Goal: Task Accomplishment & Management: Manage account settings

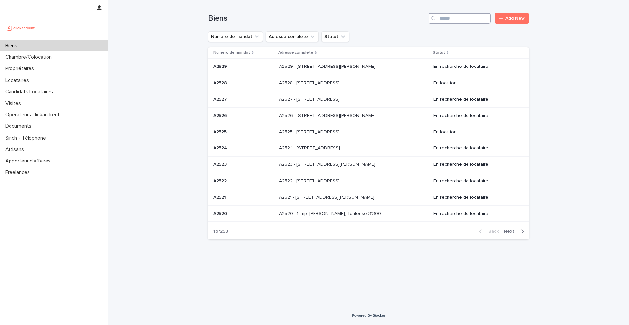
click at [451, 21] on input "Search" at bounding box center [460, 18] width 62 height 10
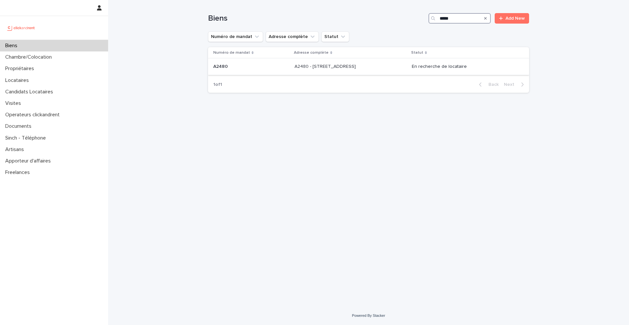
type input "*****"
click at [252, 69] on p at bounding box center [251, 67] width 76 height 6
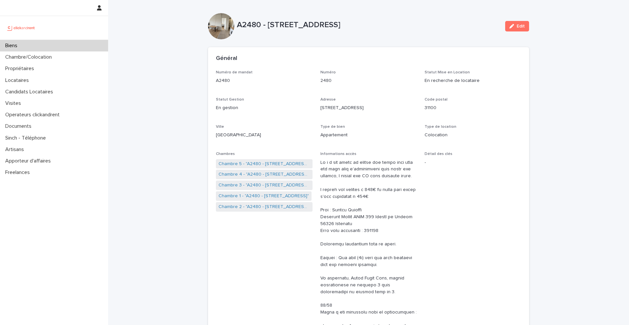
drag, startPoint x: 430, startPoint y: 30, endPoint x: 266, endPoint y: 24, distance: 163.7
click at [266, 24] on div "A2480 - [STREET_ADDRESS]" at bounding box center [368, 26] width 263 height 12
copy p "[STREET_ADDRESS]"
click at [35, 44] on div "Biens" at bounding box center [54, 45] width 108 height 11
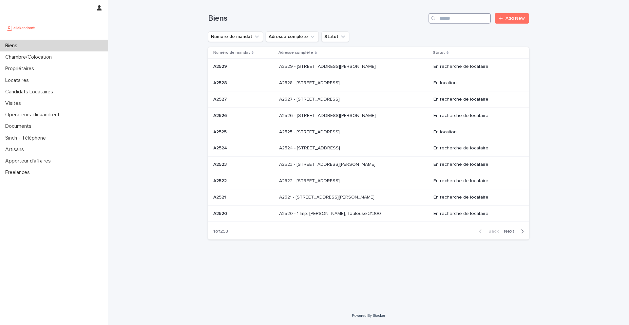
click at [474, 19] on input "Search" at bounding box center [460, 18] width 62 height 10
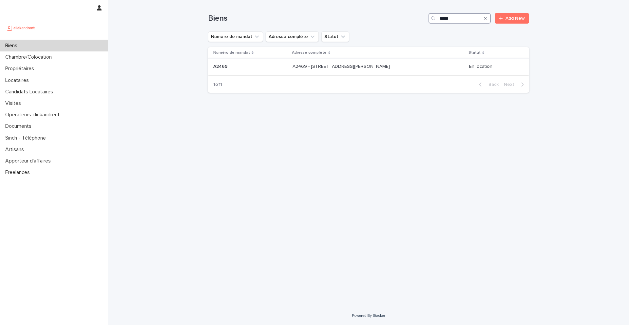
type input "*****"
click at [220, 65] on p "A2469" at bounding box center [221, 66] width 16 height 7
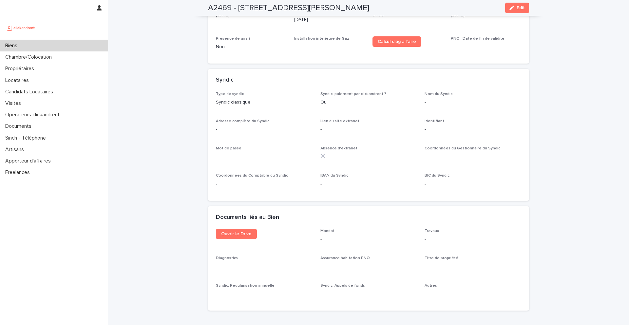
scroll to position [2269, 0]
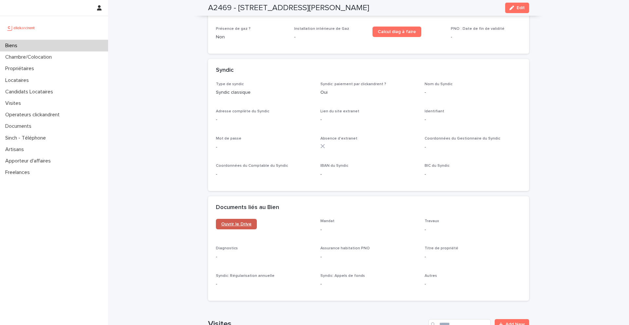
click at [238, 222] on span "Ouvrir le Drive" at bounding box center [236, 224] width 30 height 5
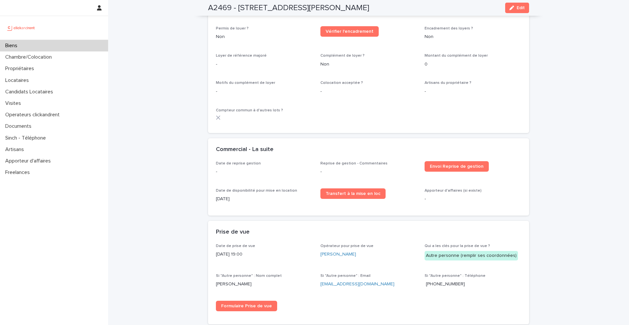
scroll to position [920, 0]
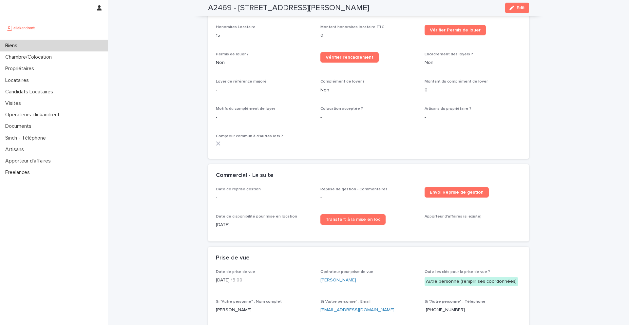
click at [337, 281] on link "[PERSON_NAME]" at bounding box center [339, 280] width 36 height 7
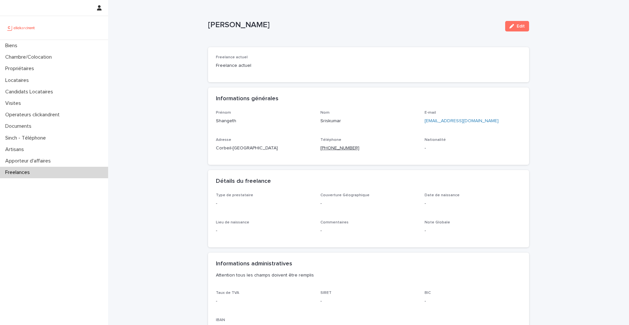
click at [346, 146] on ringoverc2c-number-84e06f14122c "[PHONE_NUMBER]" at bounding box center [340, 148] width 39 height 5
click at [41, 45] on div "Biens" at bounding box center [54, 45] width 108 height 11
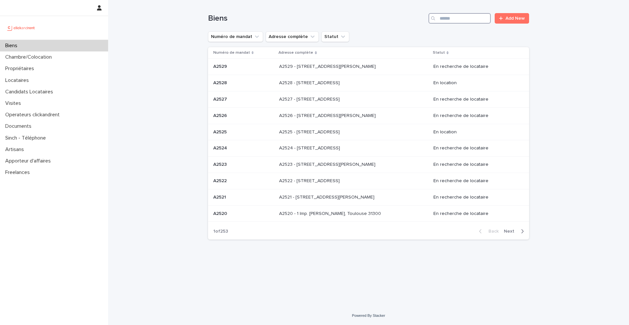
click at [465, 17] on input "Search" at bounding box center [460, 18] width 62 height 10
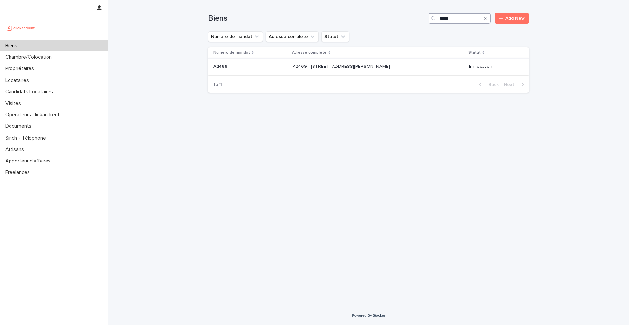
type input "*****"
click at [243, 68] on p at bounding box center [250, 67] width 74 height 6
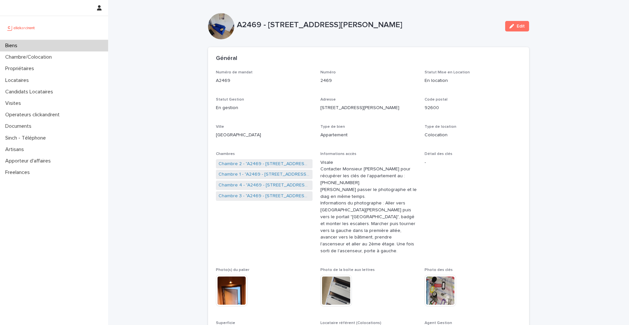
click at [343, 141] on div "Type de bien Appartement" at bounding box center [369, 134] width 97 height 19
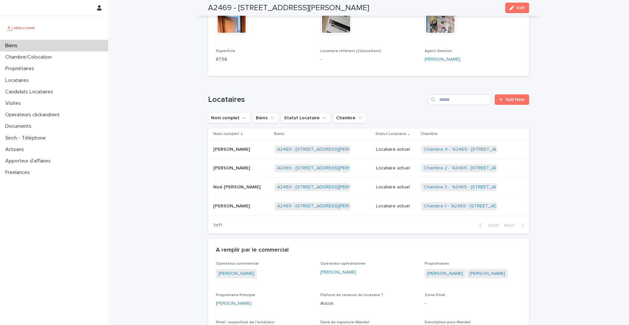
scroll to position [305, 0]
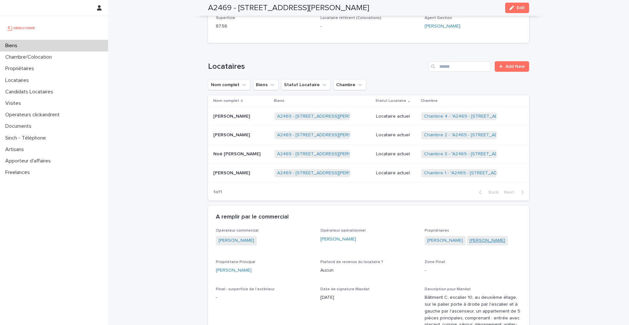
click at [470, 244] on link "[PERSON_NAME]" at bounding box center [488, 240] width 36 height 7
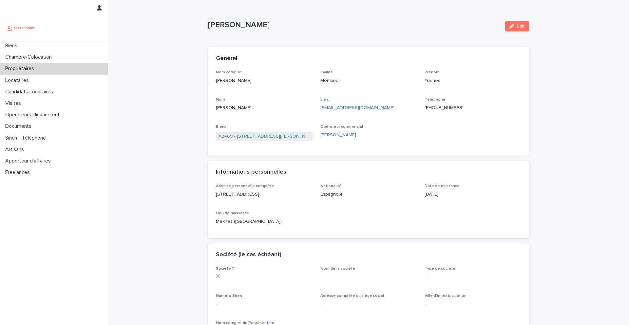
click at [441, 108] on ringoverc2c-number-84e06f14122c "[PHONE_NUMBER]" at bounding box center [444, 108] width 39 height 5
click at [33, 47] on div "Biens" at bounding box center [54, 45] width 108 height 11
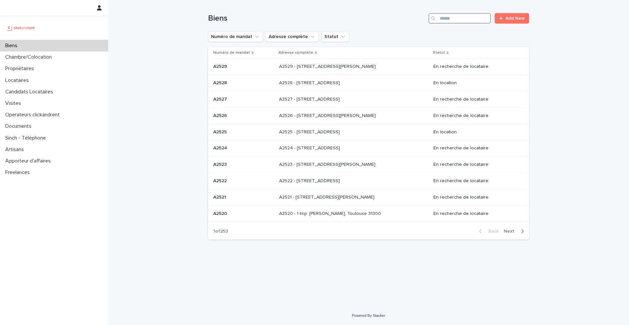
click at [450, 21] on input "Search" at bounding box center [460, 18] width 62 height 10
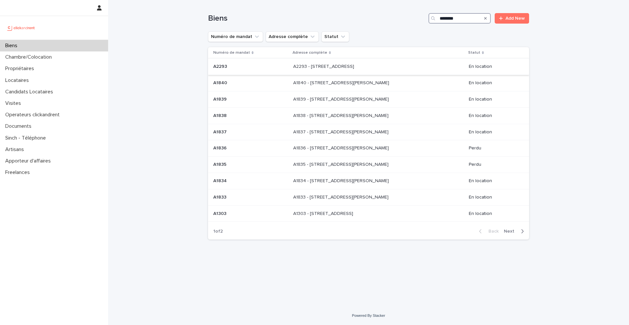
type input "********"
click at [263, 66] on p at bounding box center [250, 67] width 75 height 6
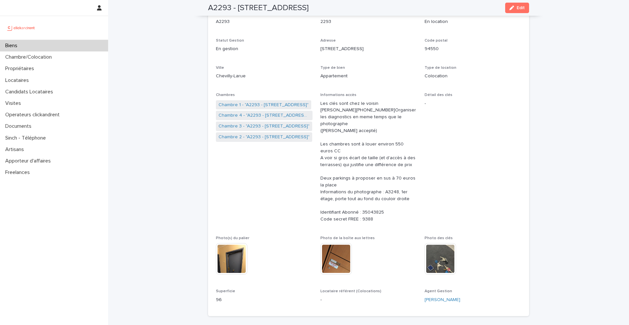
scroll to position [62, 0]
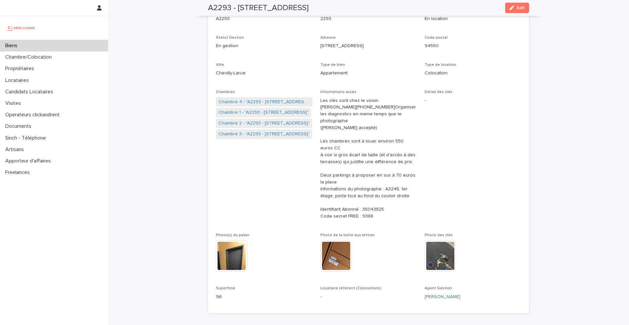
drag, startPoint x: 377, startPoint y: 232, endPoint x: 320, endPoint y: 224, distance: 57.3
click at [320, 224] on div "Numéro de mandat A2293 Numéro 2293 Statut Mise en Location En location Statut G…" at bounding box center [368, 157] width 305 height 298
copy ringover-84e06f14122c "Identifiant Abonné : 35043825 Code secret FREE : 9388"
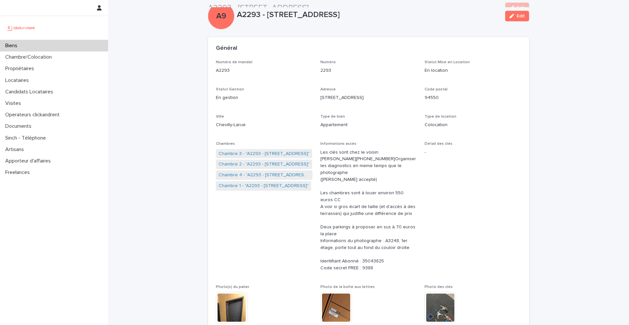
scroll to position [0, 0]
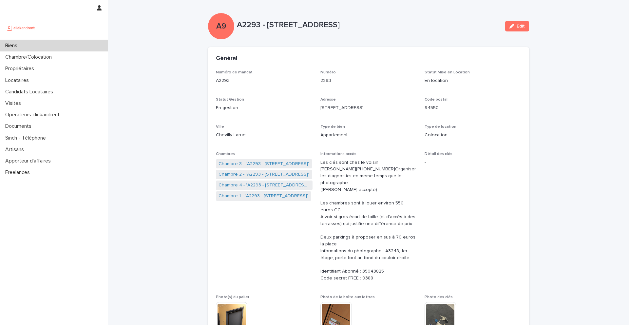
click at [24, 45] on div "Biens" at bounding box center [54, 45] width 108 height 11
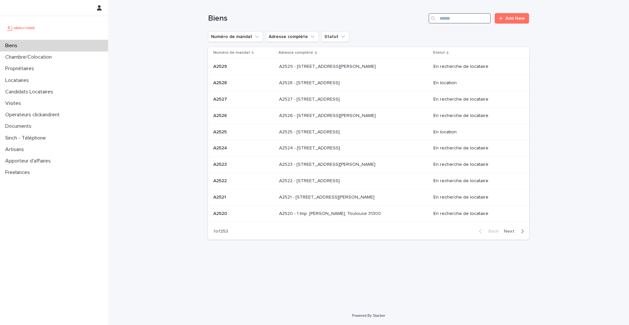
click at [460, 17] on input "Search" at bounding box center [460, 18] width 62 height 10
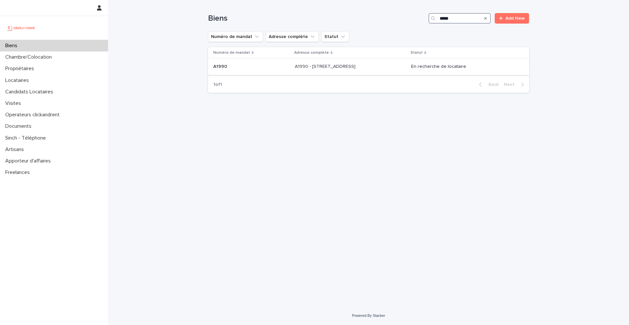
type input "*****"
click at [234, 68] on p at bounding box center [251, 67] width 76 height 6
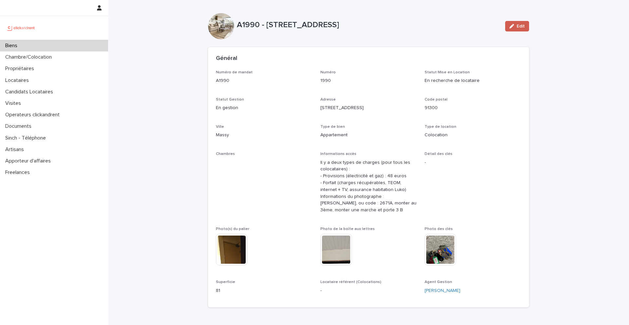
click at [525, 25] on button "Edit" at bounding box center [517, 26] width 24 height 10
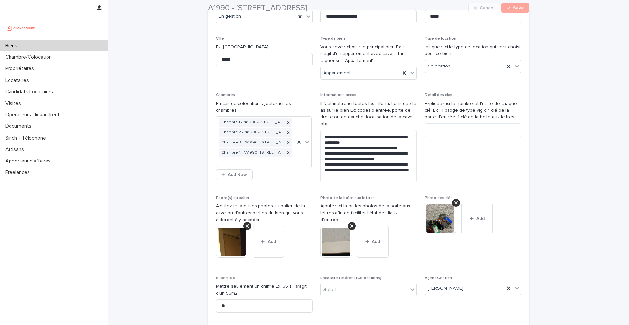
scroll to position [140, 0]
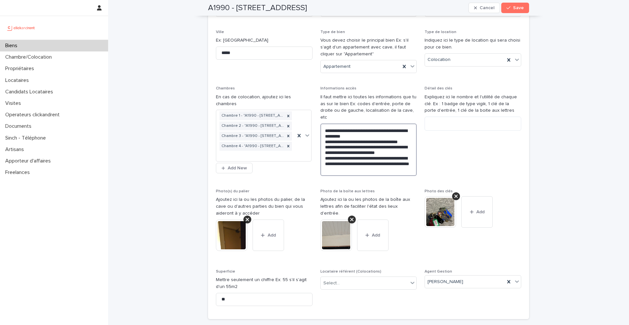
click at [379, 164] on textarea "**********" at bounding box center [369, 150] width 97 height 52
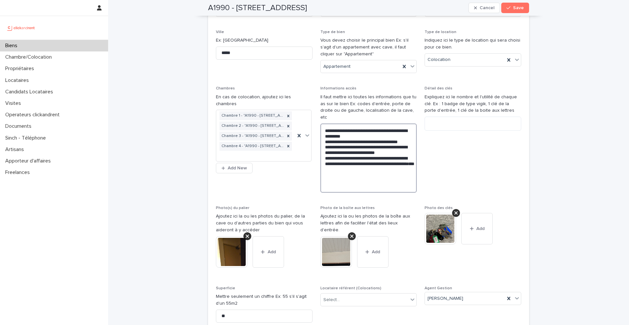
paste textarea "**********"
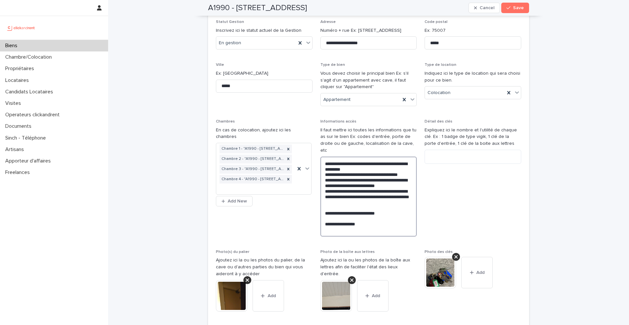
click at [371, 215] on textarea "**********" at bounding box center [369, 197] width 97 height 80
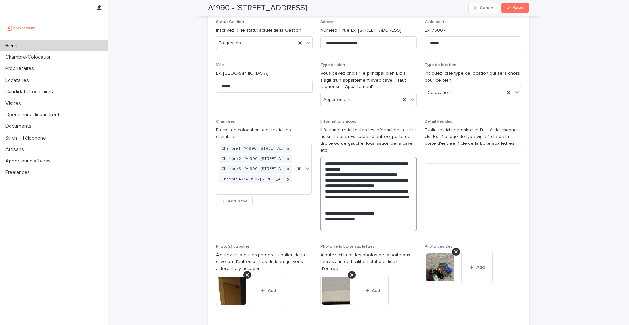
click at [371, 206] on textarea "**********" at bounding box center [369, 194] width 97 height 75
type textarea "**********"
click at [522, 8] on span "Save" at bounding box center [518, 8] width 11 height 5
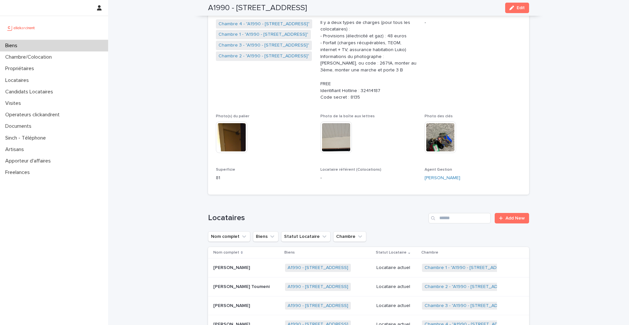
click at [42, 42] on div "Biens" at bounding box center [54, 45] width 108 height 11
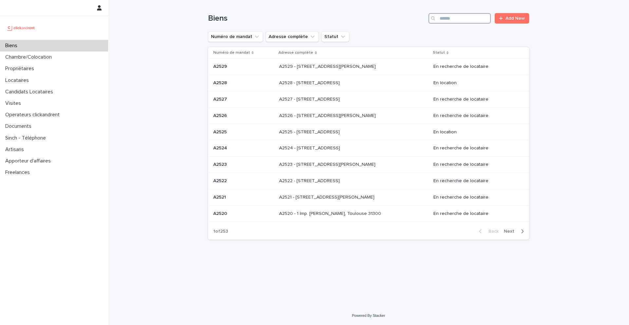
click at [446, 19] on input "Search" at bounding box center [460, 18] width 62 height 10
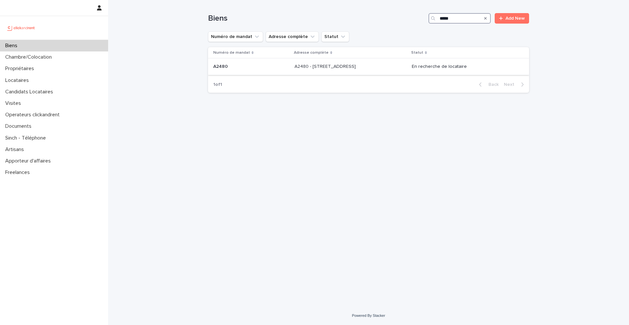
type input "*****"
click at [223, 65] on p "A2480" at bounding box center [221, 66] width 16 height 7
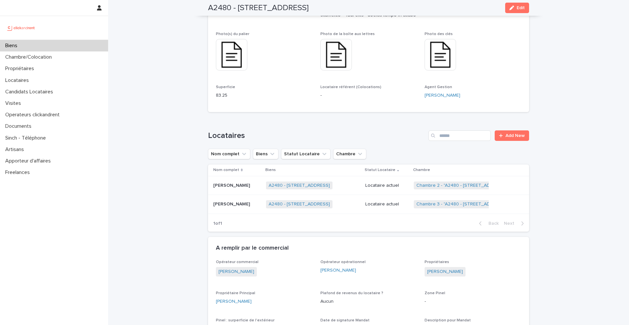
scroll to position [408, 0]
click at [426, 200] on link "Chambre 3 - "A2480 - [STREET_ADDRESS]"" at bounding box center [462, 203] width 91 height 6
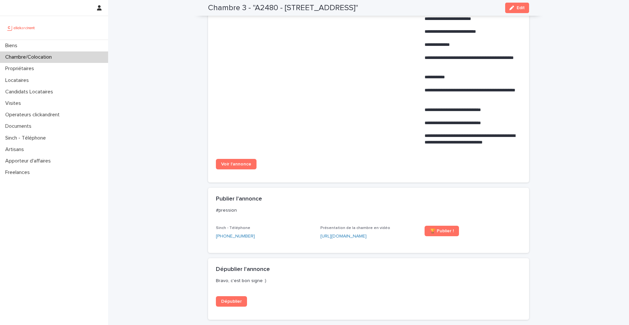
scroll to position [499, 0]
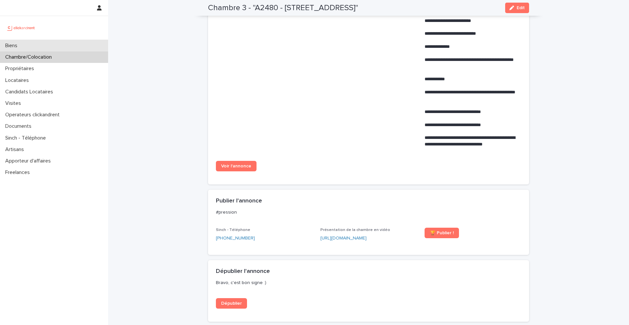
click at [30, 49] on div "Biens" at bounding box center [54, 45] width 108 height 11
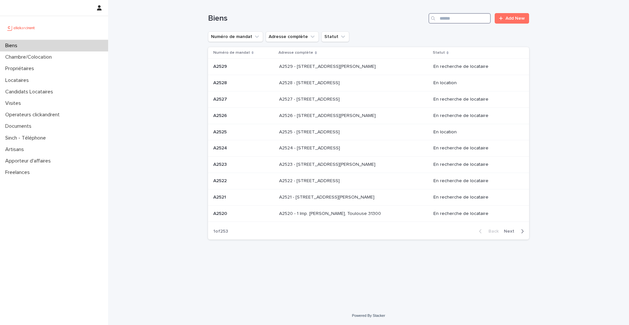
click at [458, 19] on input "Search" at bounding box center [460, 18] width 62 height 10
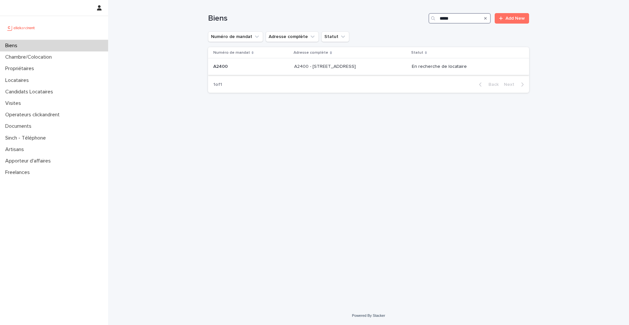
type input "*****"
click at [233, 65] on p at bounding box center [251, 67] width 76 height 6
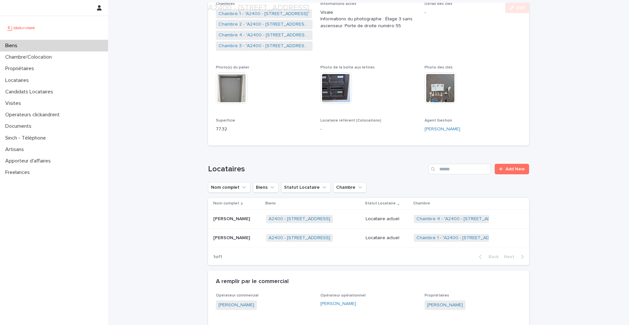
scroll to position [244, 0]
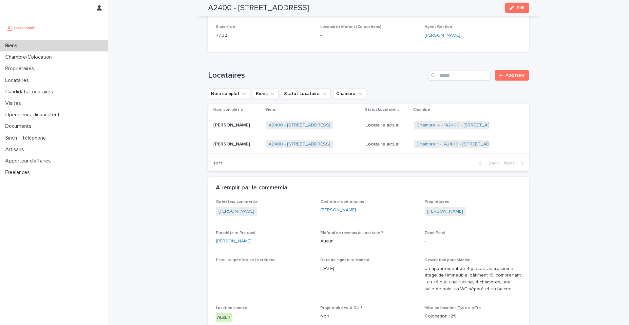
click at [441, 210] on link "[PERSON_NAME]" at bounding box center [445, 211] width 36 height 7
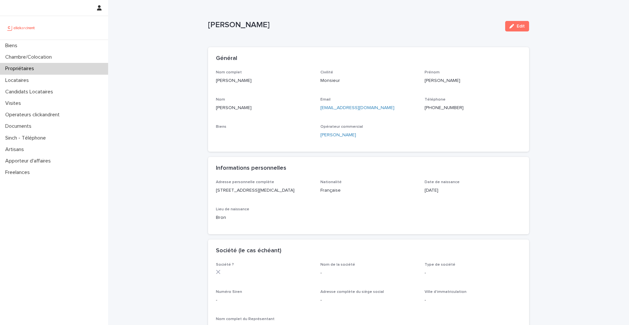
click at [444, 109] on ringoverc2c-number-84e06f14122c "[PHONE_NUMBER]" at bounding box center [444, 108] width 39 height 5
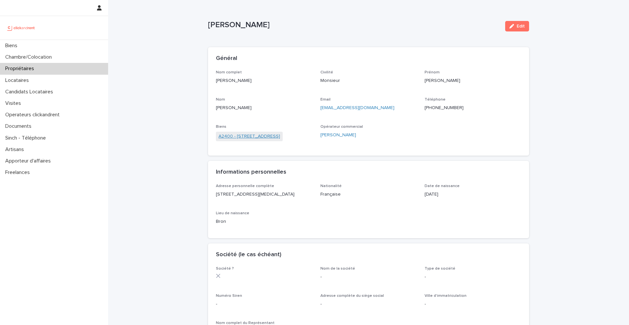
click at [277, 138] on link "A2400 - [STREET_ADDRESS]" at bounding box center [250, 136] width 62 height 7
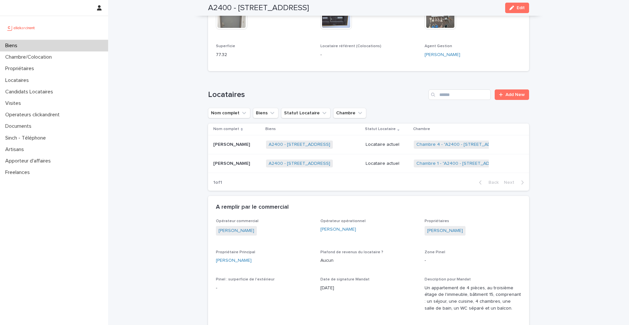
scroll to position [227, 0]
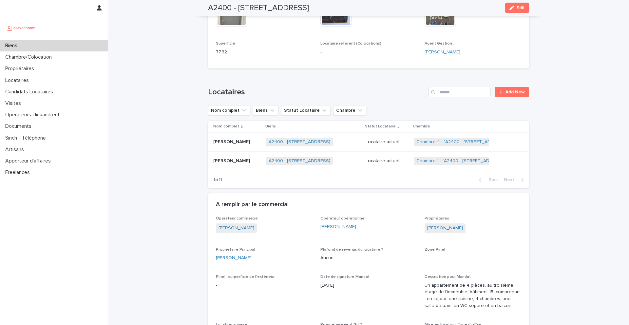
click at [251, 143] on p "[PERSON_NAME]" at bounding box center [232, 141] width 38 height 7
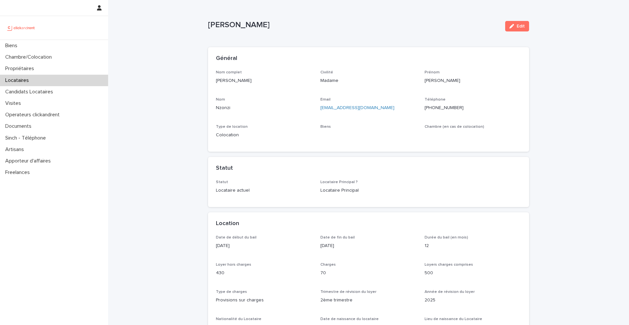
scroll to position [8, 0]
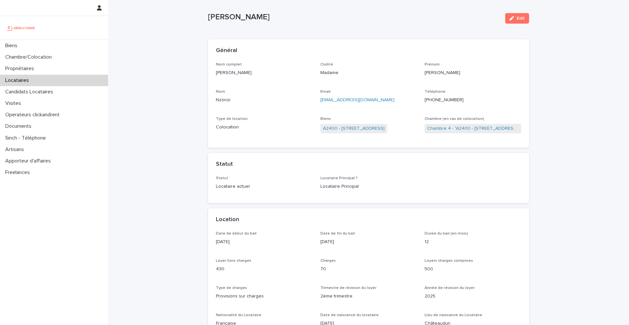
click at [438, 99] on ringoverc2c-number-84e06f14122c "[PHONE_NUMBER]" at bounding box center [444, 100] width 39 height 5
click at [38, 93] on p "Candidats Locataires" at bounding box center [31, 92] width 56 height 6
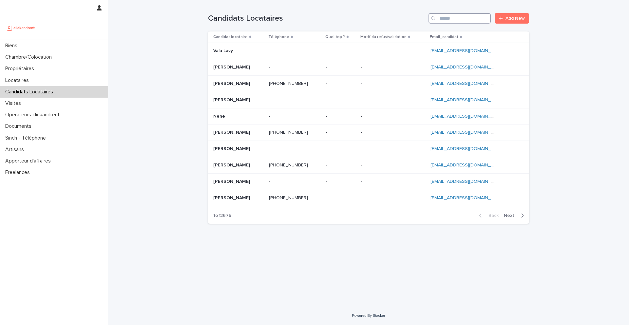
click at [459, 18] on input "Search" at bounding box center [460, 18] width 62 height 10
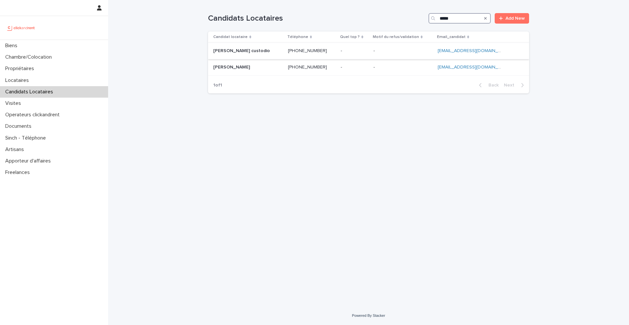
type input "*****"
click at [248, 54] on div "[PERSON_NAME] [PERSON_NAME] custodio" at bounding box center [247, 51] width 69 height 11
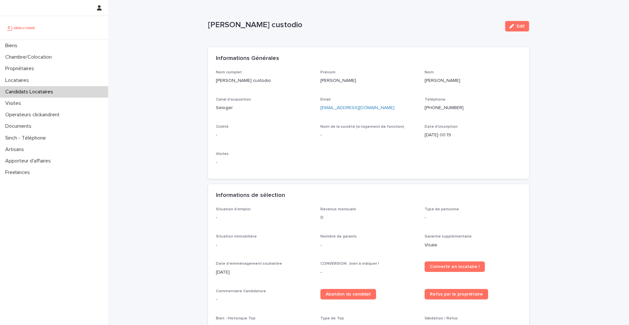
click at [511, 31] on div "Edit" at bounding box center [516, 26] width 27 height 26
click at [516, 28] on button "Edit" at bounding box center [517, 26] width 24 height 10
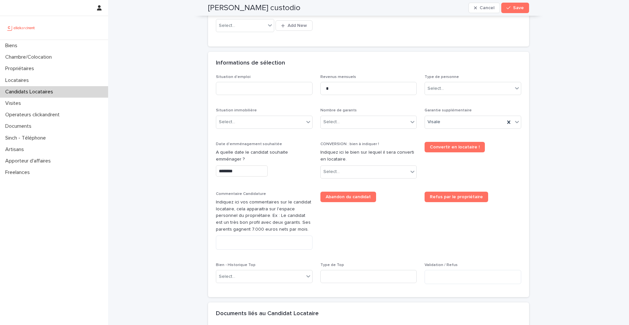
scroll to position [206, 0]
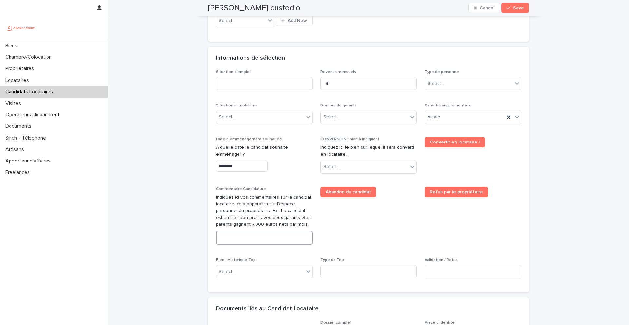
click at [249, 243] on textarea at bounding box center [264, 238] width 97 height 14
type textarea "**********"
click at [491, 10] on button "Cancel" at bounding box center [484, 8] width 31 height 10
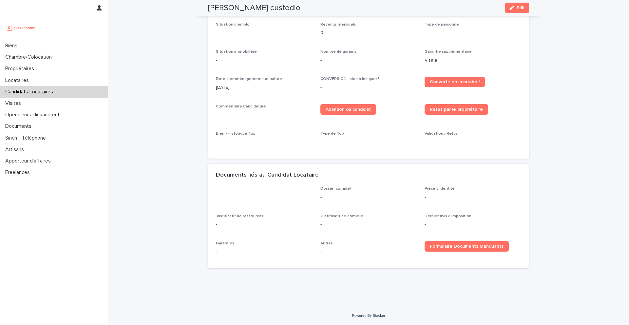
scroll to position [103, 0]
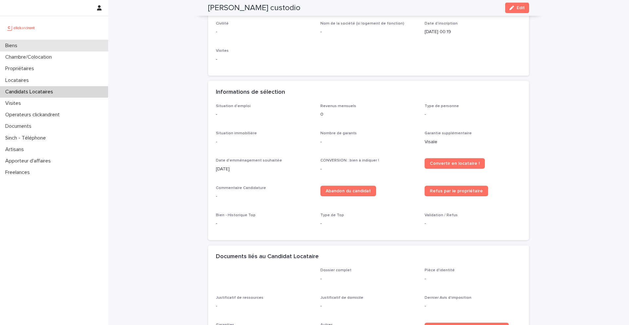
click at [49, 48] on div "Biens" at bounding box center [54, 45] width 108 height 11
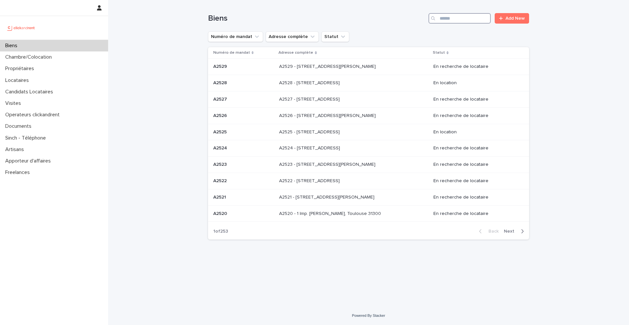
click at [472, 17] on input "Search" at bounding box center [460, 18] width 62 height 10
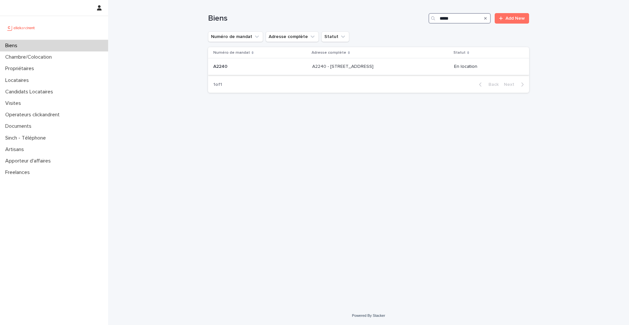
type input "*****"
click at [243, 69] on p at bounding box center [260, 67] width 94 height 6
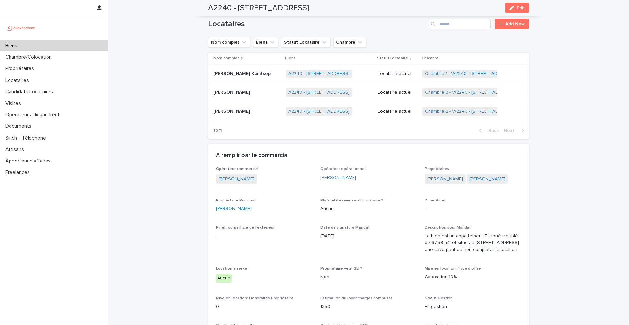
scroll to position [290, 0]
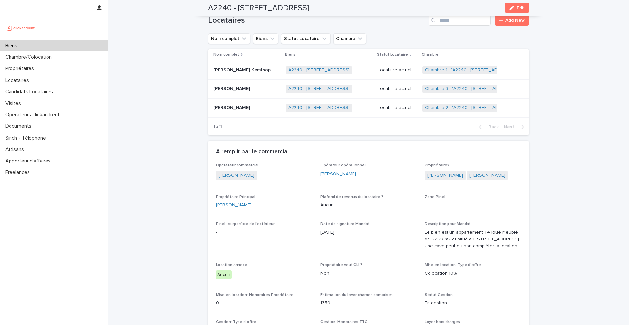
click at [234, 69] on p "[PERSON_NAME] Kemtsop" at bounding box center [242, 69] width 59 height 7
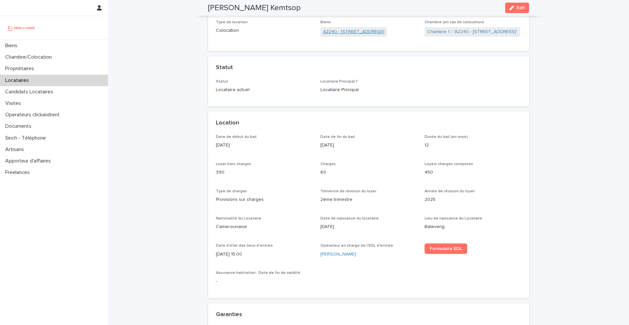
scroll to position [47, 0]
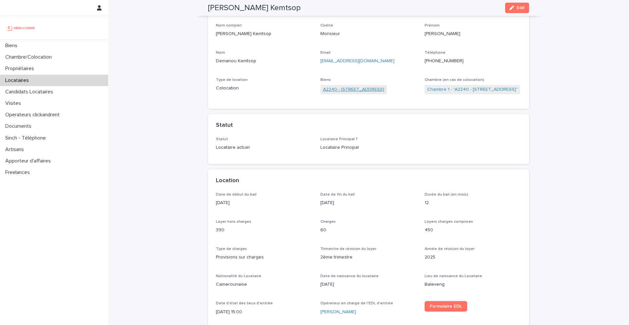
click at [352, 89] on link "A2240 - [STREET_ADDRESS]" at bounding box center [353, 89] width 61 height 7
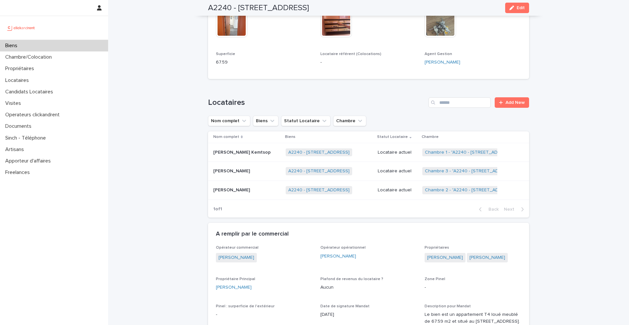
scroll to position [211, 0]
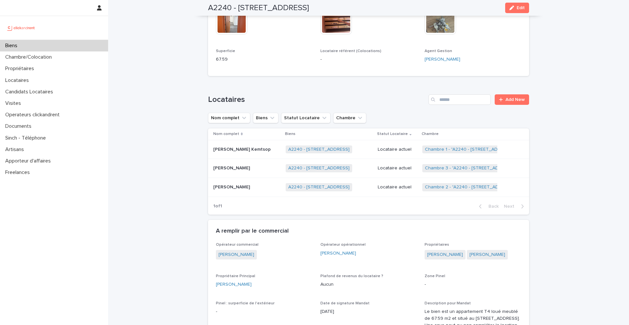
click at [232, 169] on div "[PERSON_NAME] [PERSON_NAME]" at bounding box center [246, 168] width 67 height 11
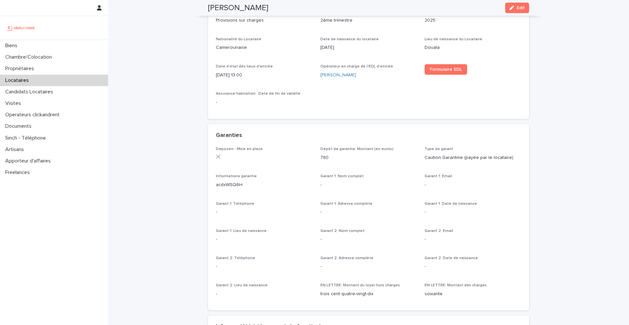
scroll to position [286, 0]
click at [456, 71] on link "Formulaire EDL" at bounding box center [446, 67] width 43 height 10
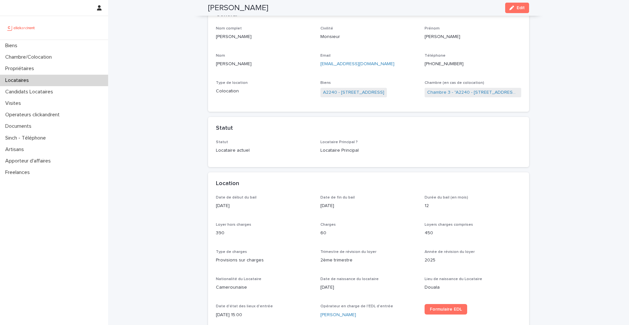
scroll to position [44, 0]
click at [377, 94] on link "A2240 - [STREET_ADDRESS]" at bounding box center [353, 92] width 61 height 7
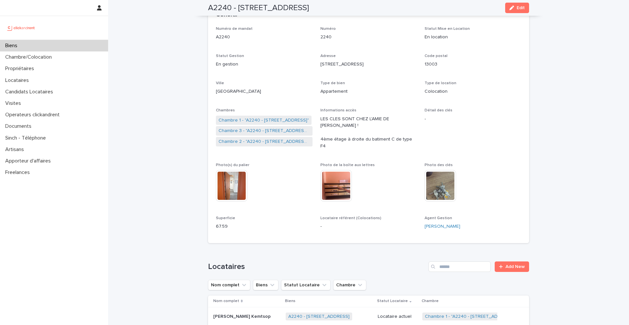
drag, startPoint x: 367, startPoint y: 8, endPoint x: 239, endPoint y: 6, distance: 128.2
click at [239, 6] on div "A2240 - [STREET_ADDRESS] Edit" at bounding box center [368, 8] width 321 height 16
copy h2 "[STREET_ADDRESS]"
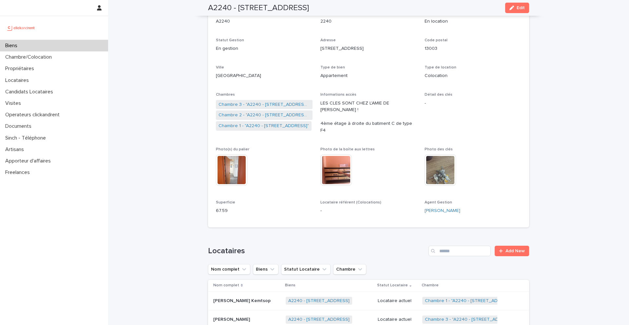
scroll to position [27, 0]
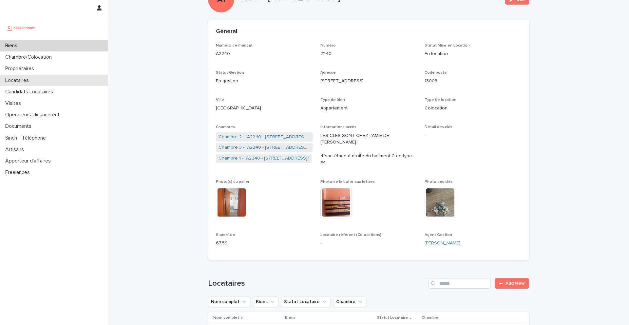
click at [22, 81] on p "Locataires" at bounding box center [18, 80] width 31 height 6
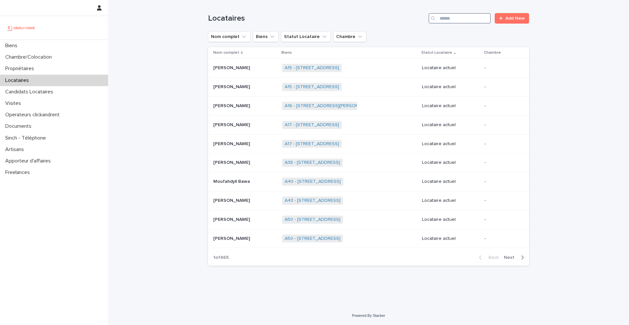
click at [457, 16] on input "Search" at bounding box center [460, 18] width 62 height 10
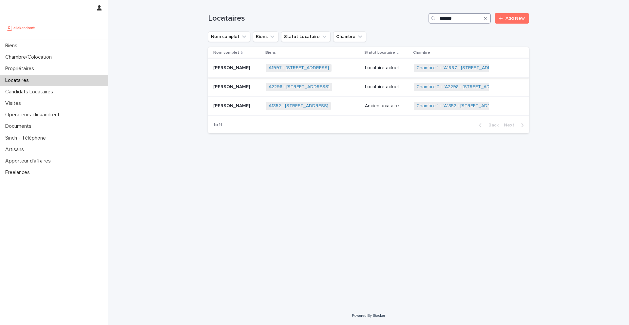
type input "*******"
click at [242, 70] on p "[PERSON_NAME]" at bounding box center [232, 67] width 38 height 7
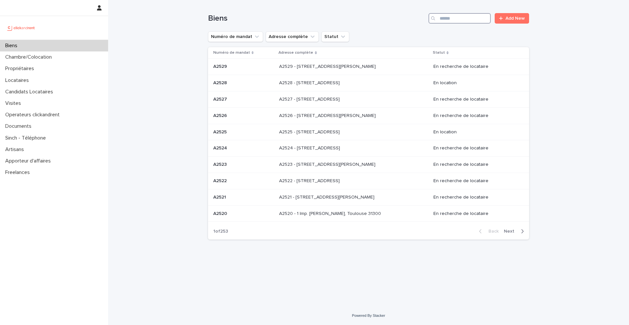
click at [453, 14] on input "Search" at bounding box center [460, 18] width 62 height 10
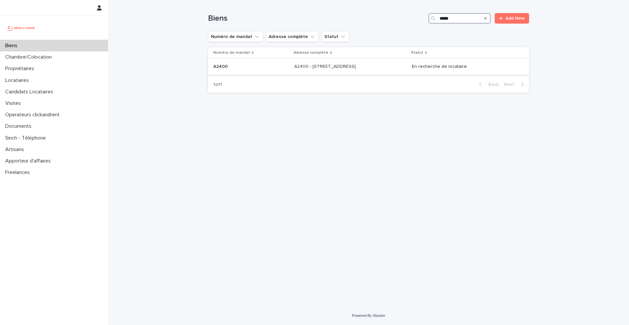
type input "*****"
click at [226, 71] on div "A2400 A2400" at bounding box center [251, 66] width 76 height 11
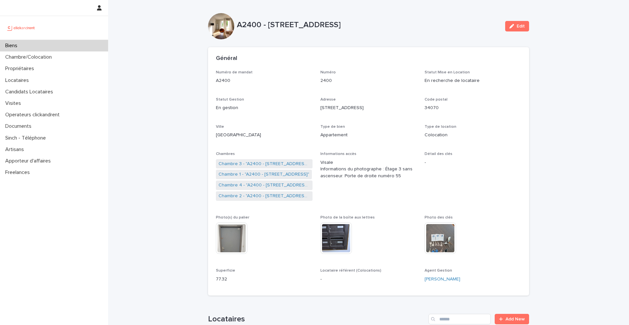
click at [22, 46] on p "Biens" at bounding box center [13, 46] width 20 height 6
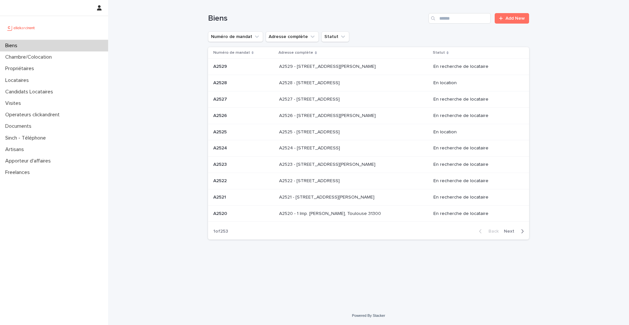
click at [437, 16] on div "Search" at bounding box center [434, 18] width 10 height 10
click at [452, 16] on input "Search" at bounding box center [460, 18] width 62 height 10
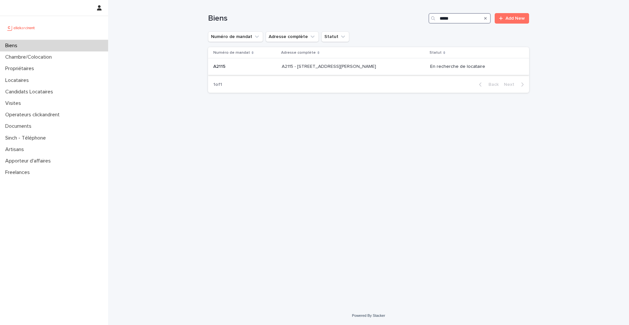
type input "*****"
click at [225, 68] on p "A2115" at bounding box center [219, 66] width 13 height 7
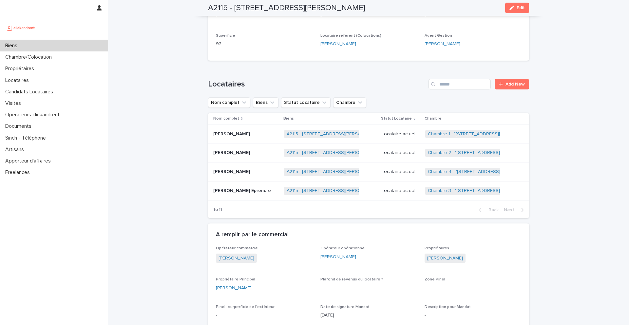
scroll to position [213, 0]
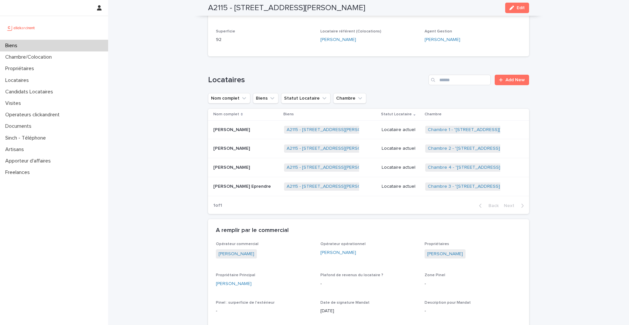
click at [243, 186] on p "Lilian Nicolas Xavier Yoann Eprendre" at bounding box center [242, 186] width 59 height 7
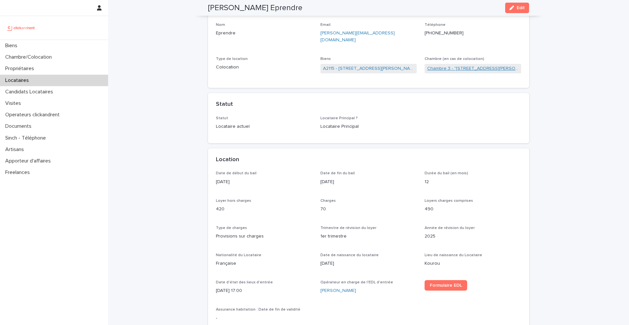
scroll to position [74, 0]
